Goal: Use online tool/utility: Utilize a website feature to perform a specific function

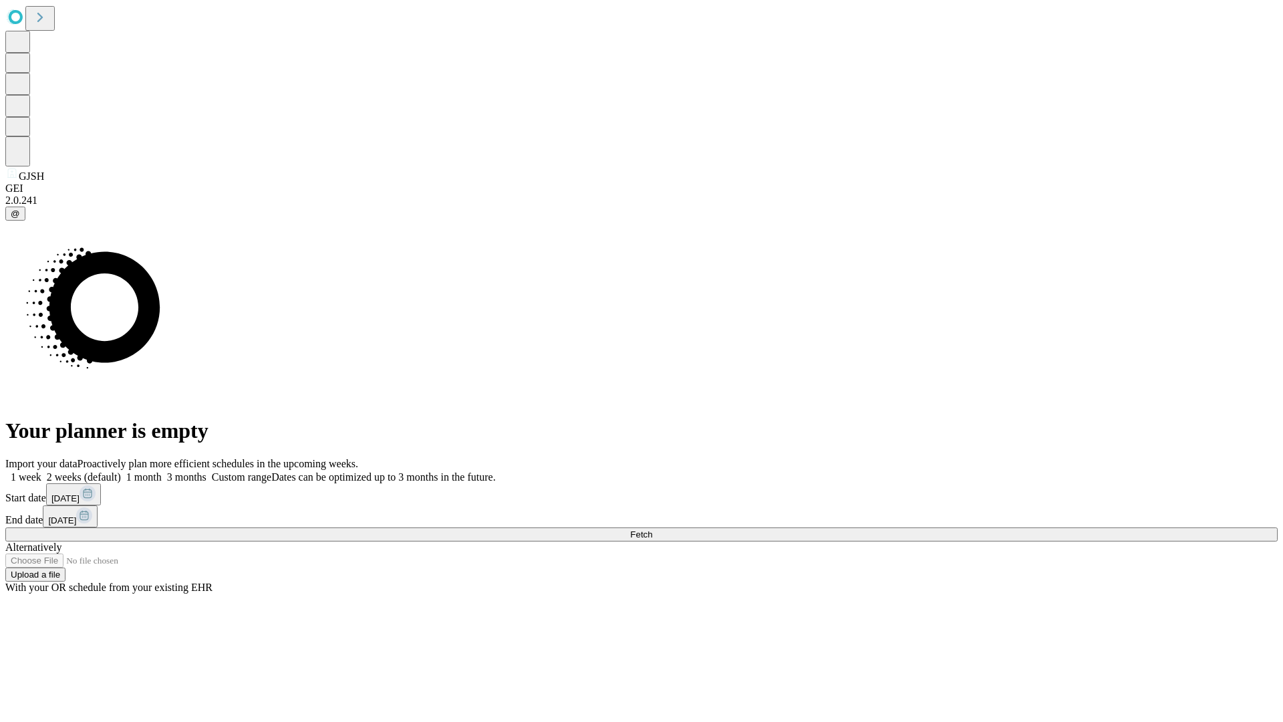
click at [652, 529] on span "Fetch" at bounding box center [641, 534] width 22 height 10
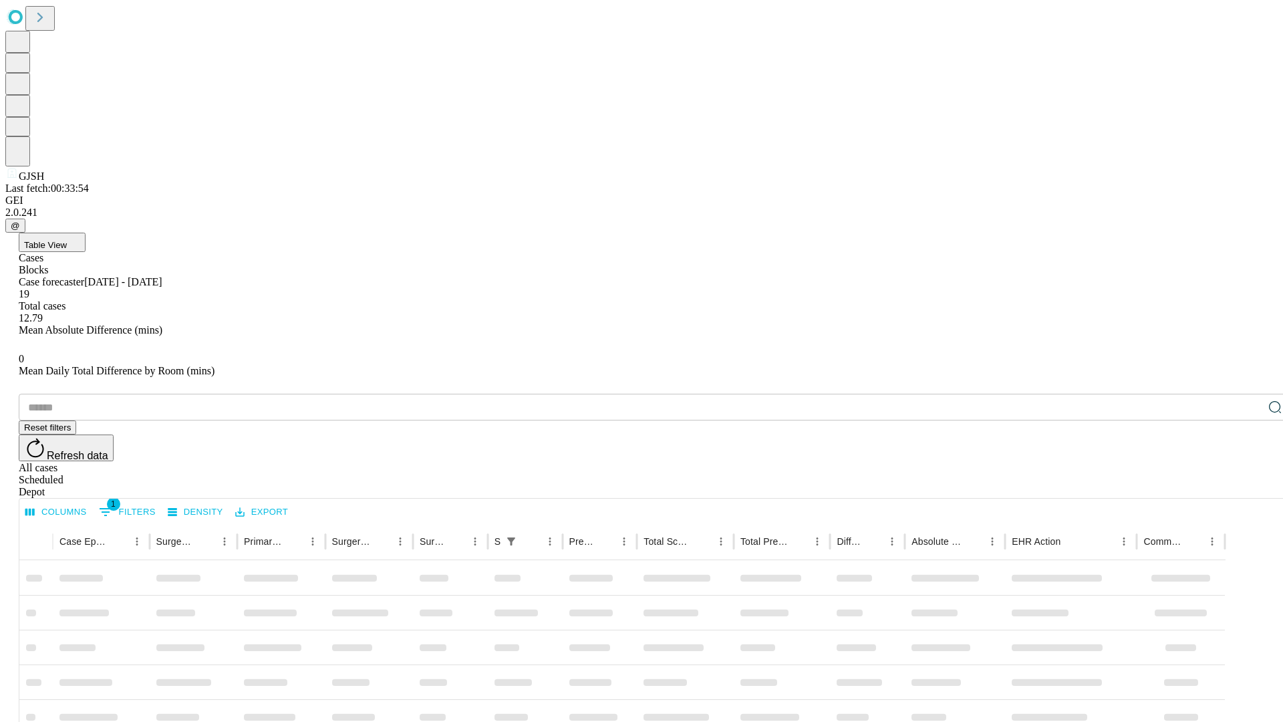
click at [67, 240] on span "Table View" at bounding box center [45, 245] width 43 height 10
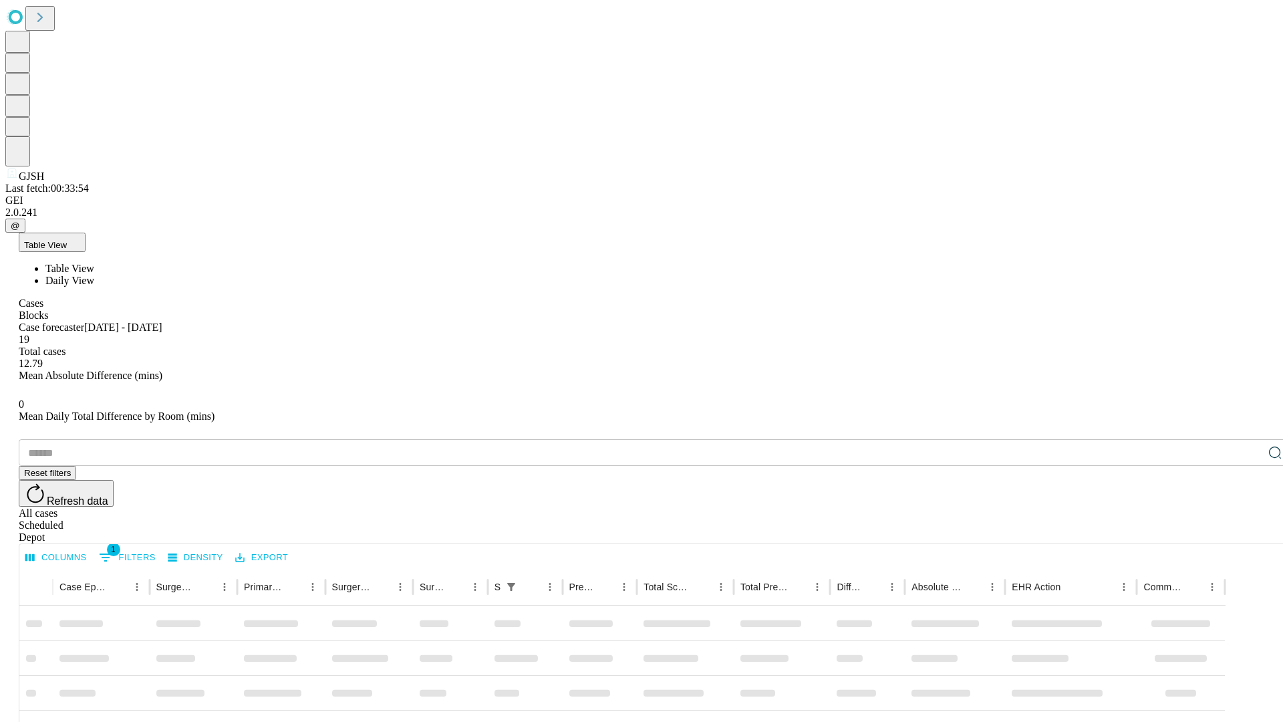
click at [94, 275] on span "Daily View" at bounding box center [69, 280] width 49 height 11
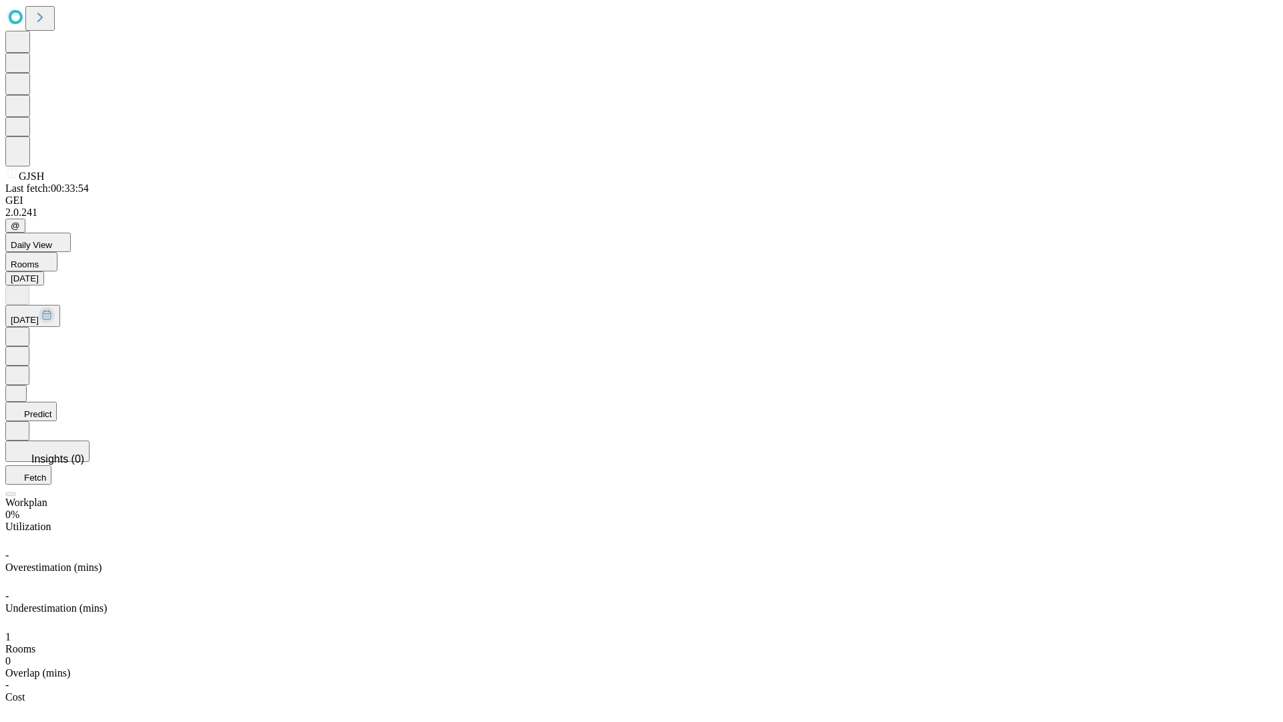
click at [57, 402] on button "Predict" at bounding box center [30, 411] width 51 height 19
